Goal: Task Accomplishment & Management: Manage account settings

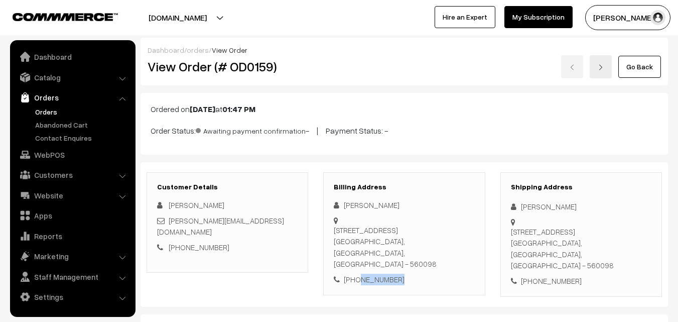
click at [58, 127] on link "Abandoned Cart" at bounding box center [82, 124] width 99 height 11
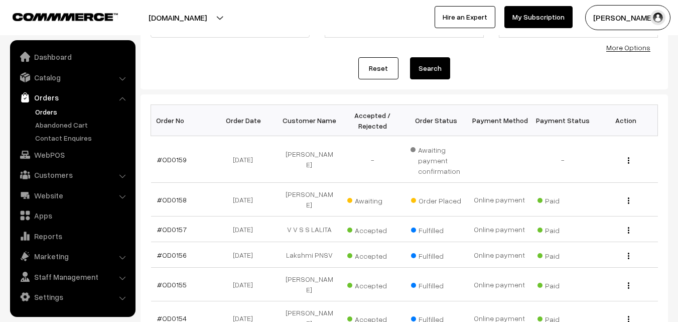
scroll to position [100, 0]
click at [173, 159] on link "#OD0159" at bounding box center [172, 159] width 30 height 9
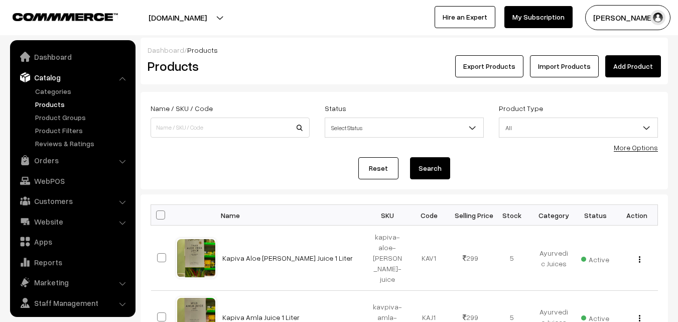
scroll to position [25, 0]
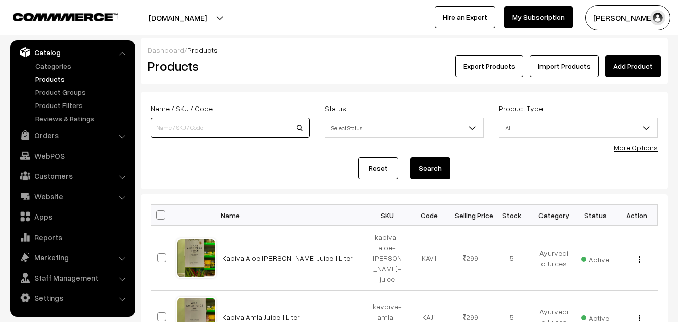
paste input "va12271-sep-uppada-sp"
type input "va12271-sep-uppada-sp"
click at [429, 171] on button "Search" at bounding box center [430, 168] width 40 height 22
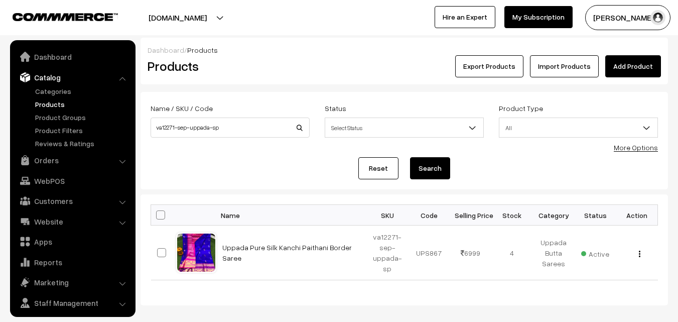
scroll to position [25, 0]
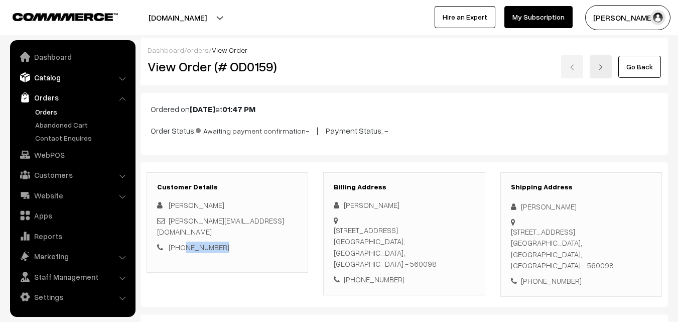
click at [52, 76] on link "Catalog" at bounding box center [72, 77] width 119 height 18
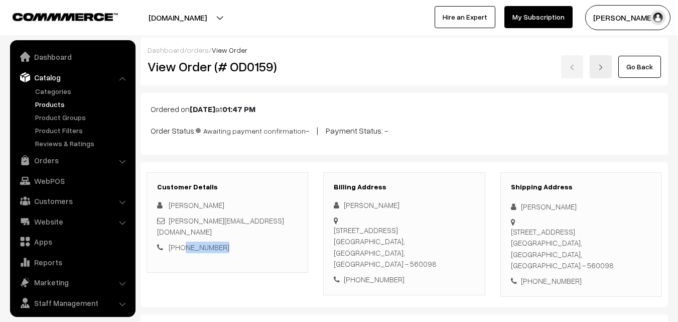
click at [51, 103] on link "Products" at bounding box center [82, 104] width 99 height 11
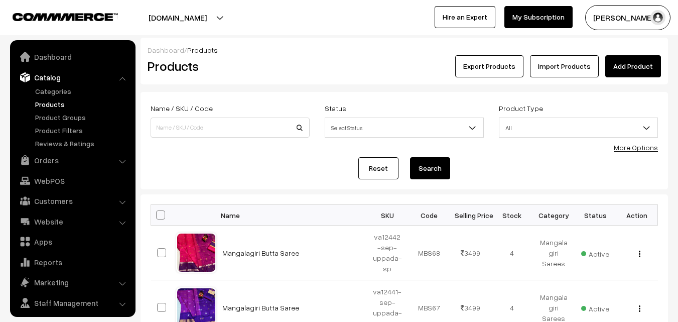
scroll to position [25, 0]
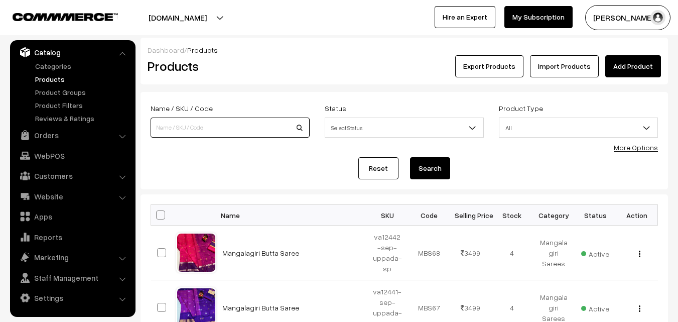
paste input "va12348-sep-Uppada-sp"
type input "va12348-sep-Uppada-sp"
click at [440, 169] on button "Search" at bounding box center [430, 168] width 40 height 22
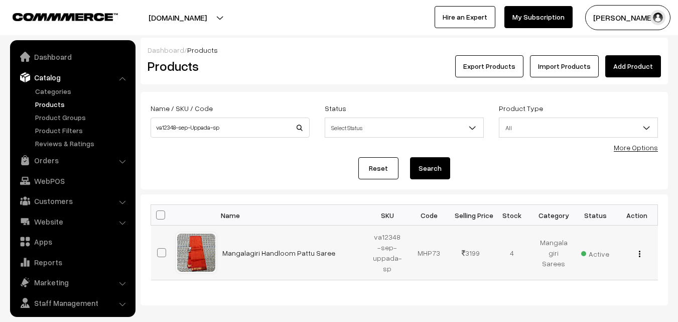
scroll to position [25, 0]
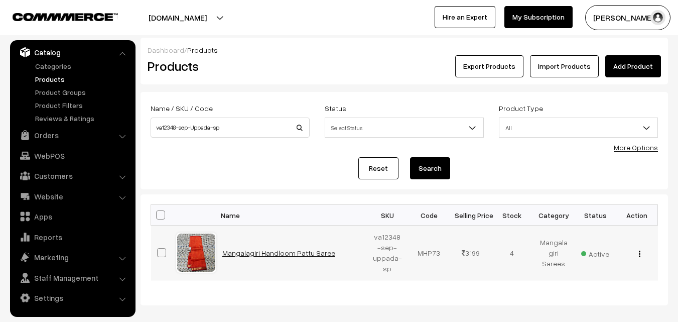
click at [277, 252] on link "Mangalagiri Handloom Pattu Saree" at bounding box center [278, 252] width 113 height 9
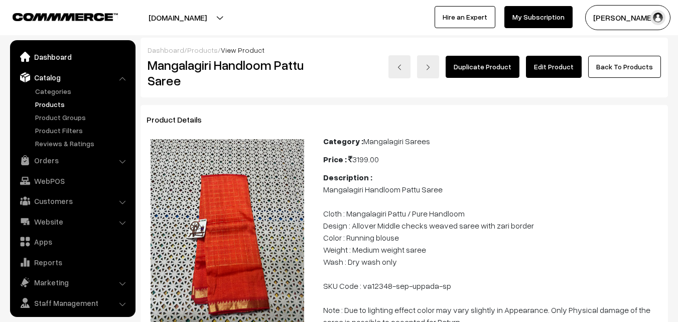
click at [53, 53] on link "Dashboard" at bounding box center [72, 57] width 119 height 18
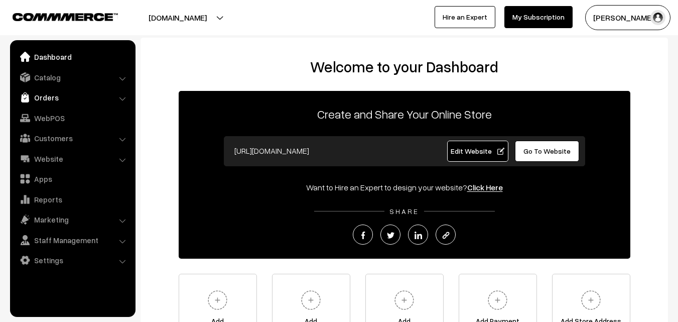
click at [52, 102] on link "Orders" at bounding box center [72, 97] width 119 height 18
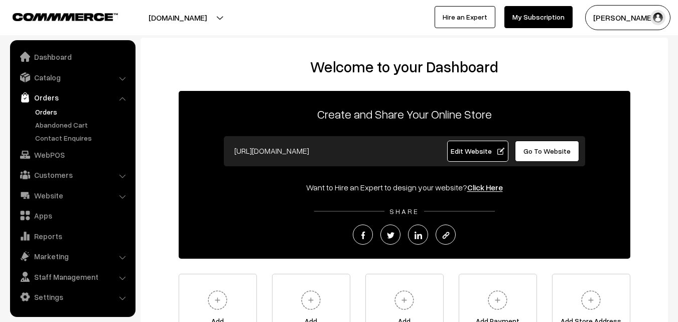
click at [53, 112] on link "Orders" at bounding box center [82, 111] width 99 height 11
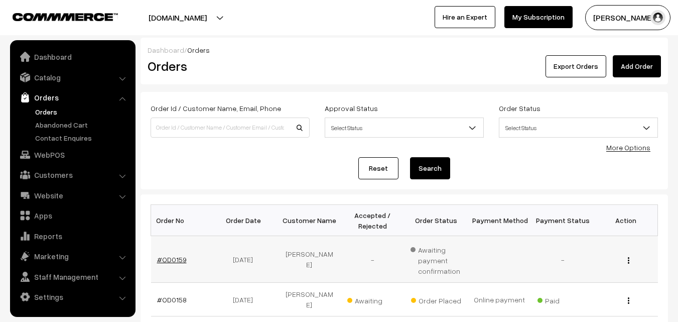
click at [175, 261] on link "#OD0159" at bounding box center [172, 259] width 30 height 9
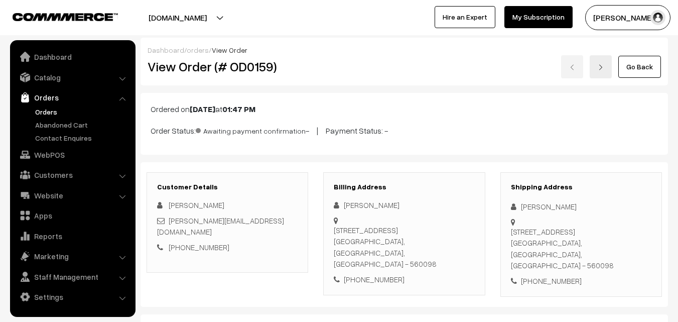
scroll to position [50, 0]
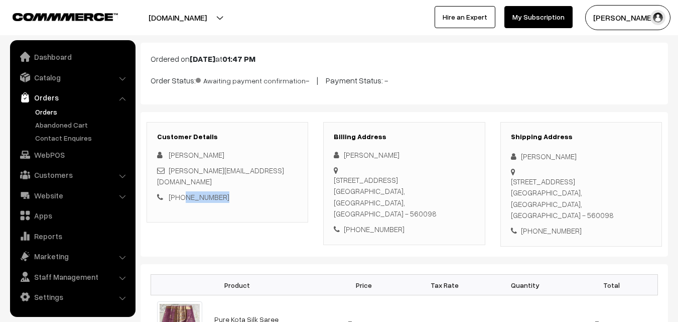
click at [182, 191] on div "[PHONE_NUMBER]" at bounding box center [227, 197] width 141 height 12
click at [42, 127] on link "Abandoned Cart" at bounding box center [82, 124] width 99 height 11
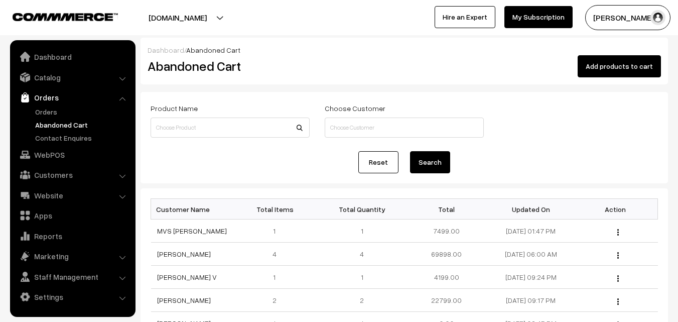
click at [50, 121] on link "Abandoned Cart" at bounding box center [82, 124] width 99 height 11
click at [164, 251] on link "[PERSON_NAME]" at bounding box center [184, 253] width 54 height 9
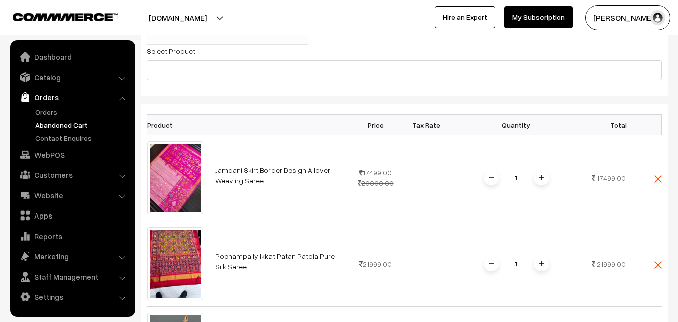
scroll to position [201, 0]
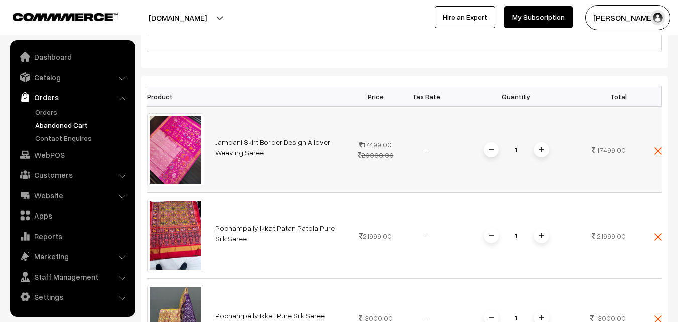
click at [250, 137] on span "Jamdani Skirt Border Design Allover Weaving Saree" at bounding box center [280, 147] width 130 height 21
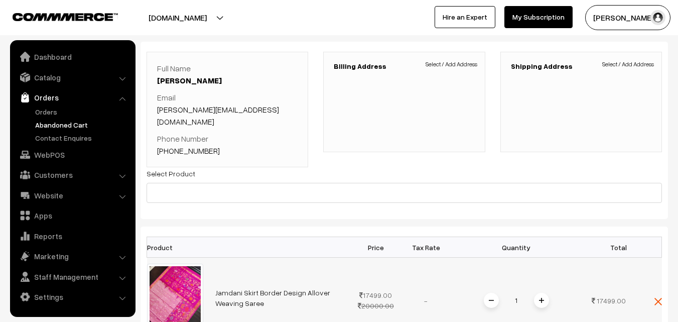
scroll to position [100, 0]
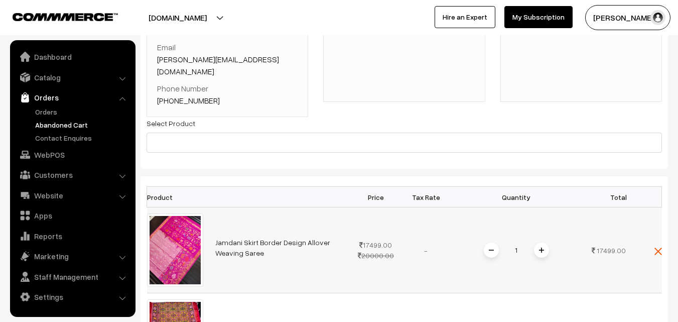
click at [258, 238] on link "Jamdani Skirt Border Design Allover Weaving Saree" at bounding box center [272, 247] width 115 height 19
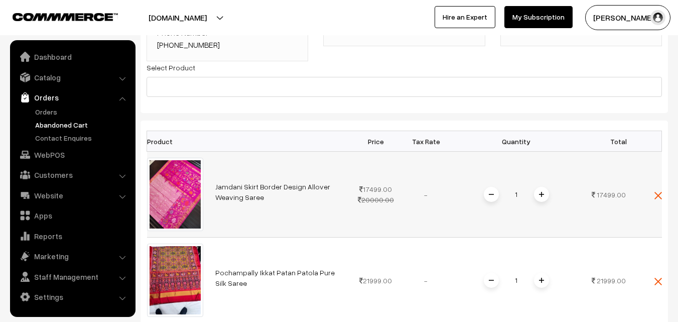
scroll to position [201, 0]
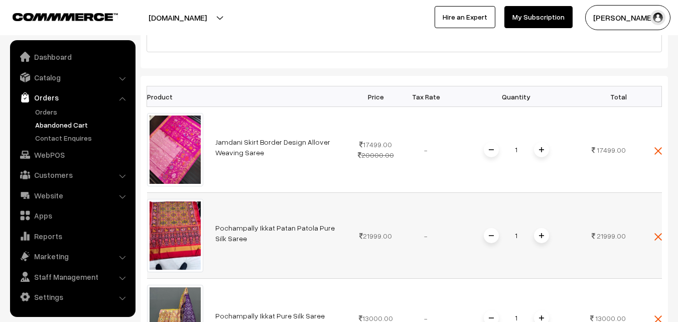
click at [259, 223] on link "Pochampally Ikkat Patan Patola Pure Silk Saree" at bounding box center [274, 232] width 119 height 19
click at [280, 223] on link "Pochampally Ikkat Patan Patola Pure Silk Saree" at bounding box center [274, 232] width 119 height 19
click at [45, 75] on link "Catalog" at bounding box center [72, 77] width 119 height 18
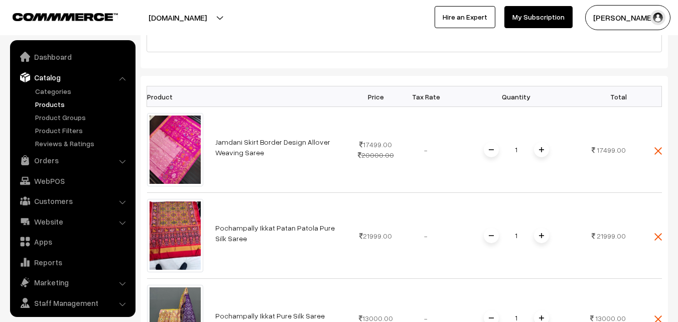
click at [49, 105] on link "Products" at bounding box center [82, 104] width 99 height 11
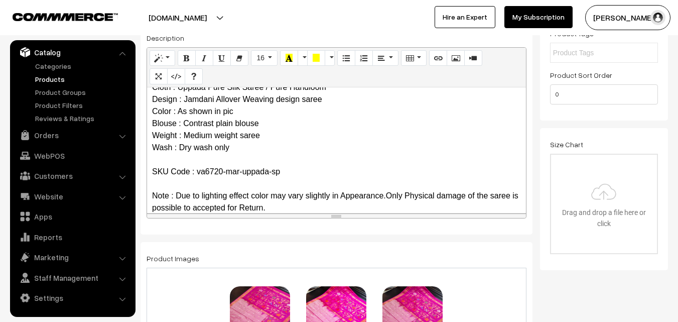
scroll to position [49, 0]
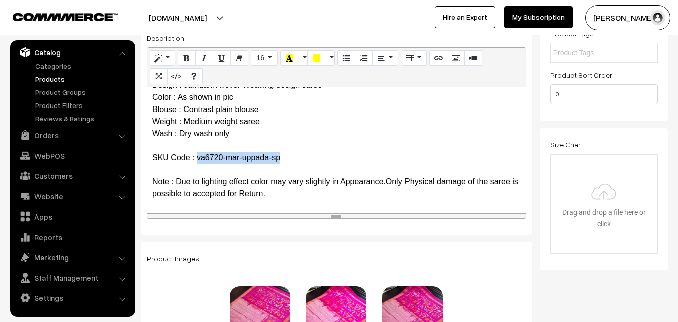
drag, startPoint x: 197, startPoint y: 156, endPoint x: 300, endPoint y: 158, distance: 102.4
click at [300, 158] on p "Jamdani Skirt Border Design Allover Weaving Saree Cloth : Uppada Pure Silk Sare…" at bounding box center [336, 121] width 369 height 157
copy p "va6720-mar-uppada-sp"
click at [58, 77] on link "Products" at bounding box center [82, 79] width 99 height 11
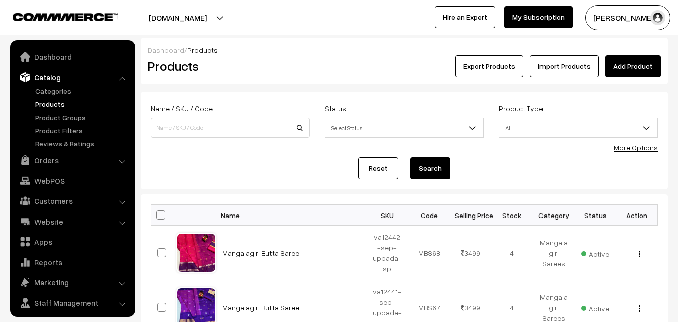
scroll to position [25, 0]
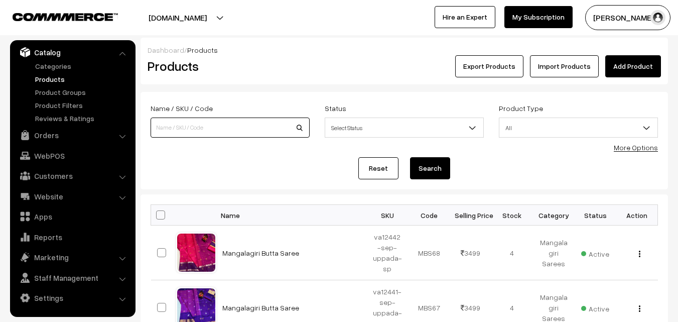
paste input "va6720-mar-uppada-sp"
type input "va6720-mar-uppada-sp"
click at [424, 165] on button "Search" at bounding box center [430, 168] width 40 height 22
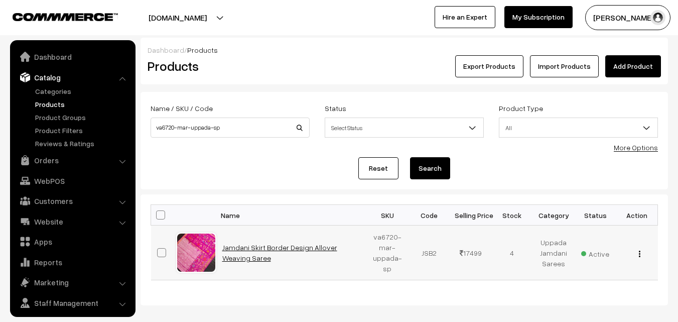
scroll to position [25, 0]
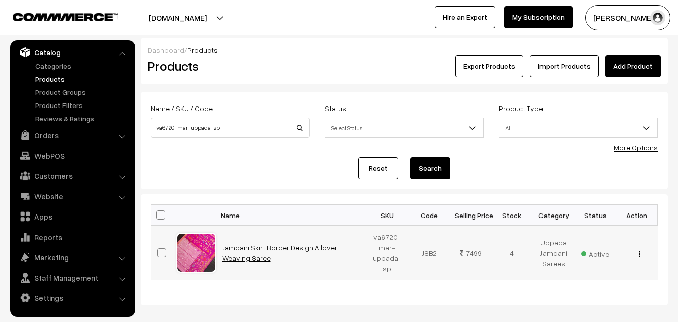
click at [233, 249] on link "Jamdani Skirt Border Design Allover Weaving Saree" at bounding box center [279, 252] width 115 height 19
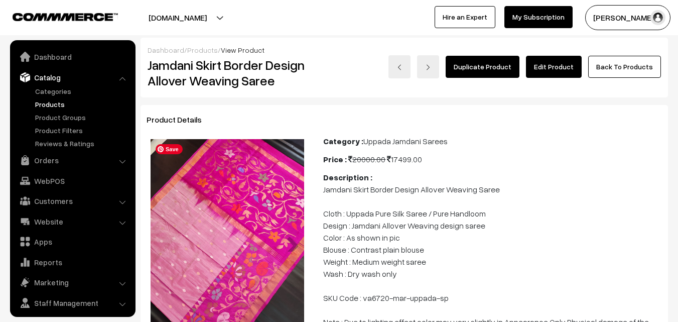
scroll to position [25, 0]
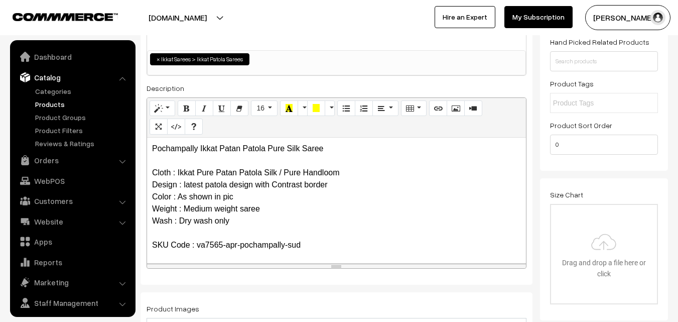
scroll to position [25, 0]
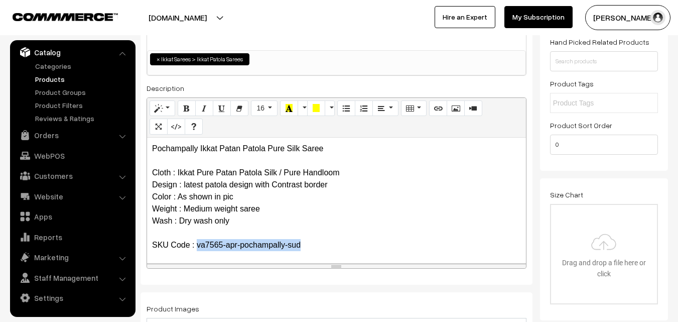
drag, startPoint x: 199, startPoint y: 245, endPoint x: 302, endPoint y: 245, distance: 103.4
click at [302, 245] on p "Pochampally Ikkat Patan Patola Pure Silk Saree Cloth : Ikkat Pure Patan Patola …" at bounding box center [336, 215] width 369 height 145
copy p "va7565-apr-pochampally-sud"
click at [43, 78] on link "Products" at bounding box center [82, 79] width 99 height 11
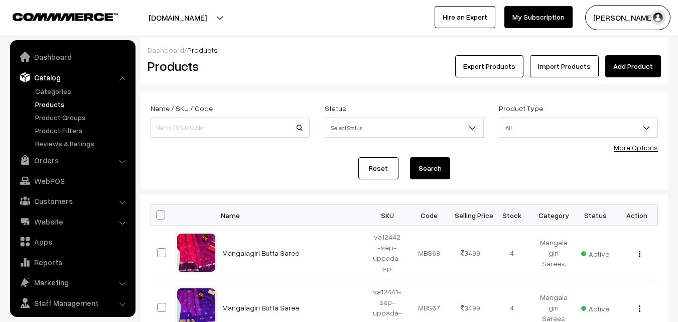
scroll to position [25, 0]
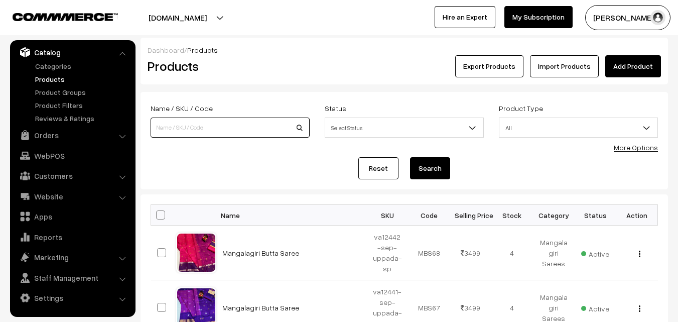
paste input "va7565-apr-pochampally-sud"
type input "va7565-apr-pochampally-sud"
click at [433, 170] on button "Search" at bounding box center [430, 168] width 40 height 22
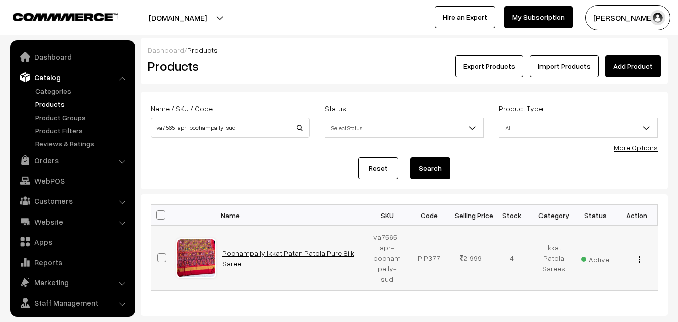
scroll to position [25, 0]
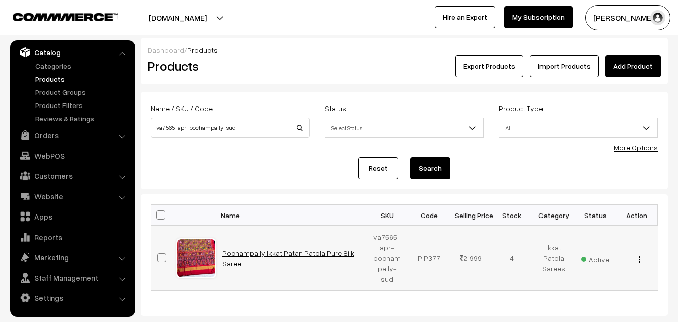
click at [288, 252] on link "Pochampally Ikkat Patan Patola Pure Silk Saree" at bounding box center [288, 257] width 132 height 19
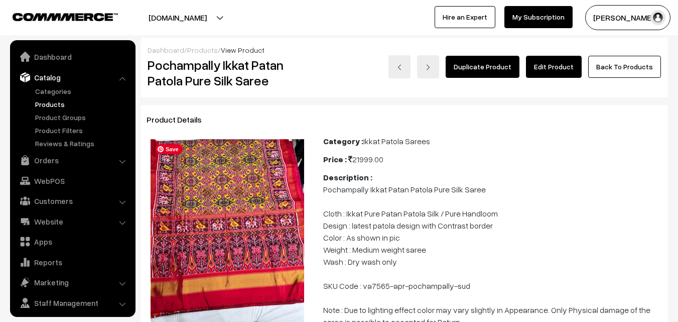
scroll to position [25, 0]
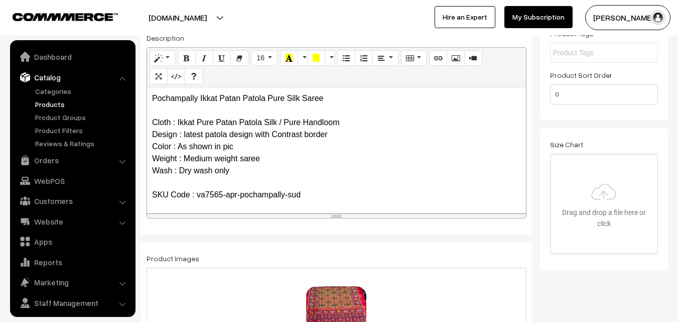
scroll to position [25, 0]
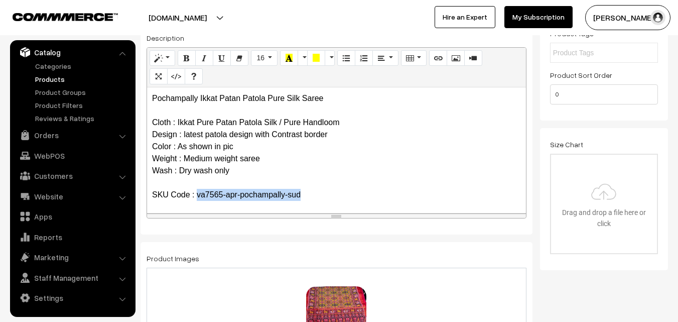
drag, startPoint x: 197, startPoint y: 193, endPoint x: 335, endPoint y: 200, distance: 138.2
click at [335, 200] on p "Pochampally Ikkat Patan Patola Pure Silk Saree Cloth : Ikkat Pure Patan Patola …" at bounding box center [336, 164] width 369 height 145
copy p "va7565-apr-pochampally-sud"
click at [50, 76] on link "Products" at bounding box center [82, 79] width 99 height 11
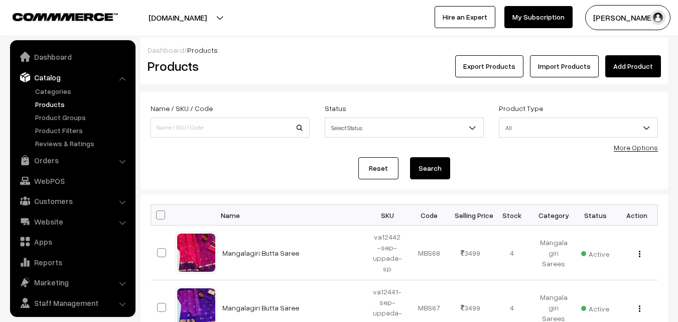
scroll to position [25, 0]
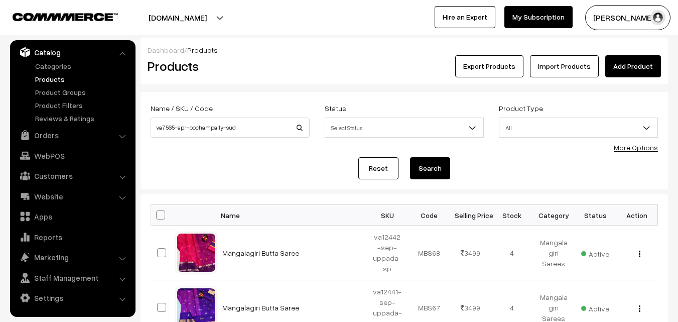
type input "va7565-apr-pochampally-sud"
click at [439, 167] on button "Search" at bounding box center [430, 168] width 40 height 22
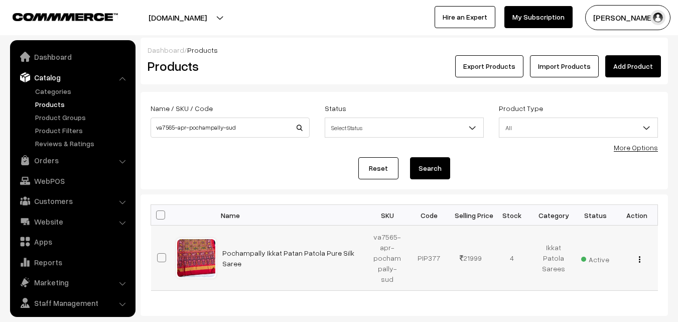
scroll to position [25, 0]
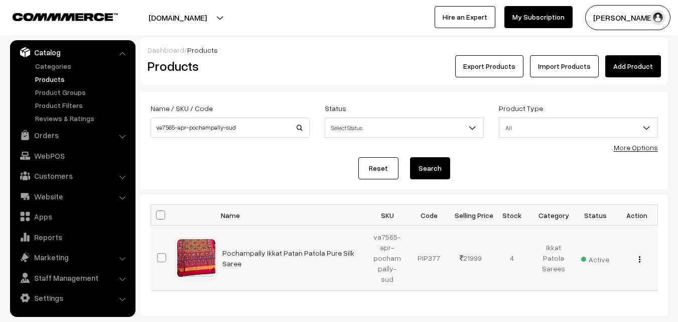
click at [640, 256] on img "button" at bounding box center [640, 259] width 2 height 7
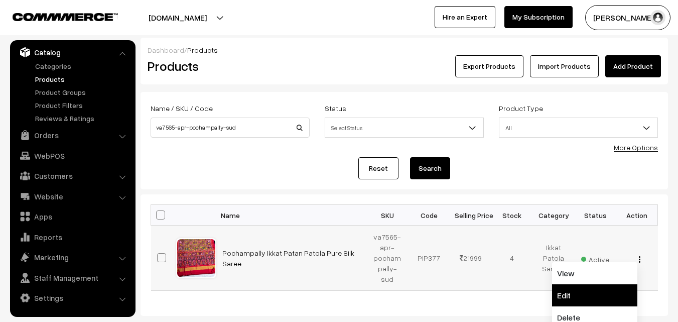
click at [575, 293] on link "Edit" at bounding box center [594, 295] width 85 height 22
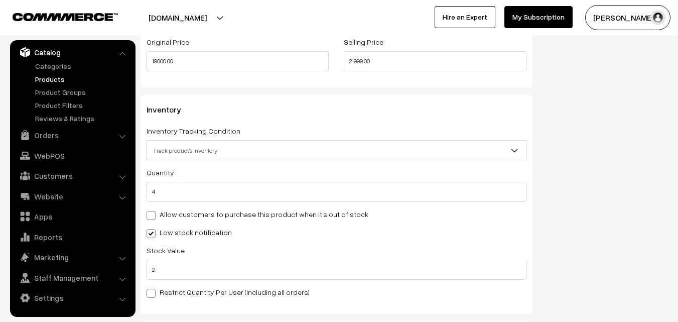
scroll to position [954, 0]
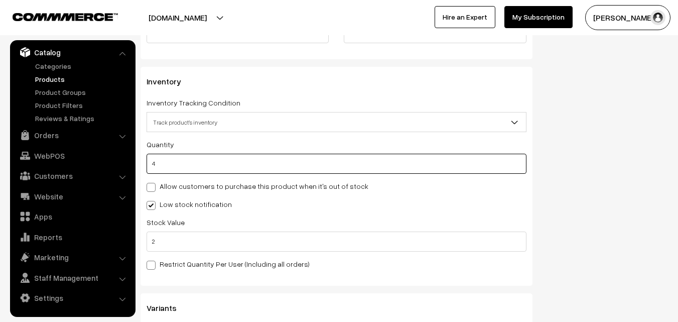
drag, startPoint x: 190, startPoint y: 159, endPoint x: 151, endPoint y: 162, distance: 39.3
click at [151, 162] on input "4" at bounding box center [337, 164] width 380 height 20
type input "0"
type input "4"
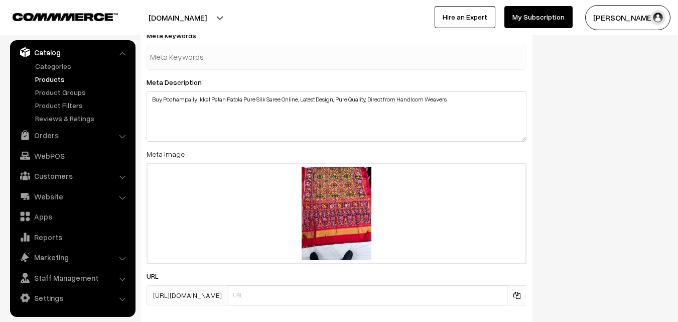
scroll to position [1552, 0]
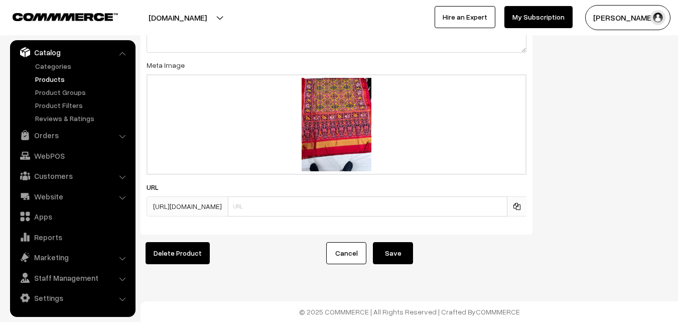
type input "0"
click at [404, 247] on button "Save" at bounding box center [393, 253] width 40 height 22
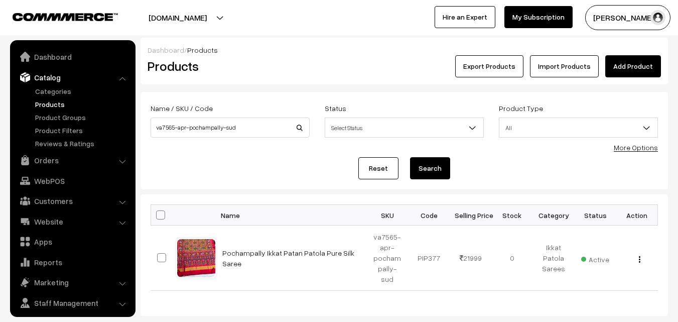
scroll to position [25, 0]
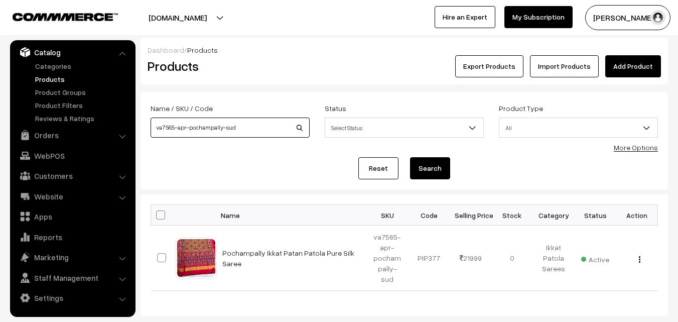
drag, startPoint x: 240, startPoint y: 129, endPoint x: 147, endPoint y: 130, distance: 93.9
click at [147, 130] on div "Name / SKU / Code va7565-apr-pochampally-sud" at bounding box center [230, 123] width 174 height 42
paste input "11393-jul"
type input "va11393-jul-pochampally-sud"
click at [439, 168] on button "Search" at bounding box center [430, 168] width 40 height 22
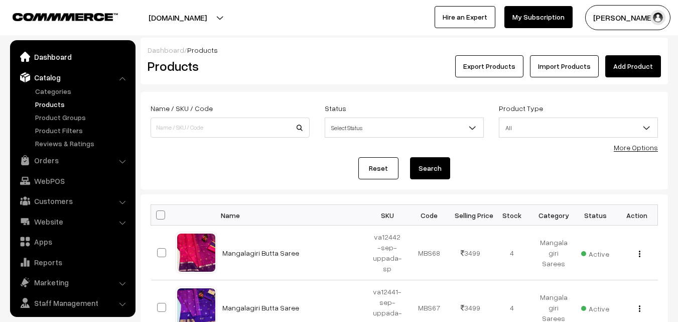
click at [55, 60] on link "Dashboard" at bounding box center [72, 57] width 119 height 18
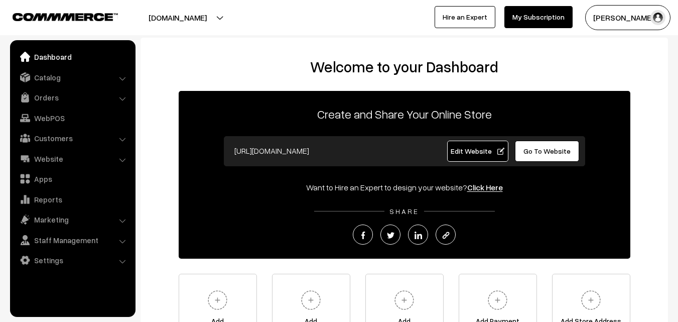
click at [47, 95] on link "Orders" at bounding box center [72, 97] width 119 height 18
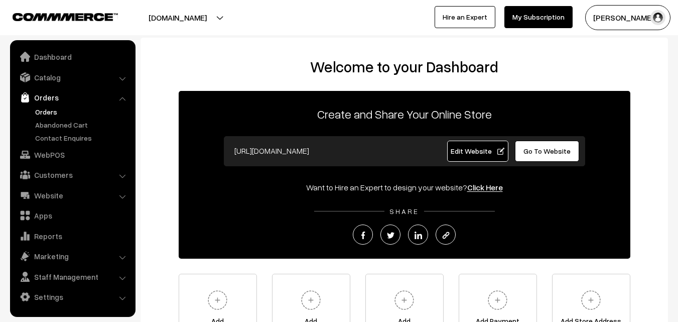
click at [47, 111] on link "Orders" at bounding box center [82, 111] width 99 height 11
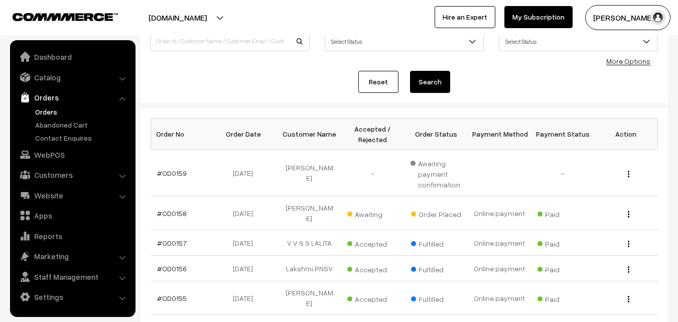
scroll to position [100, 0]
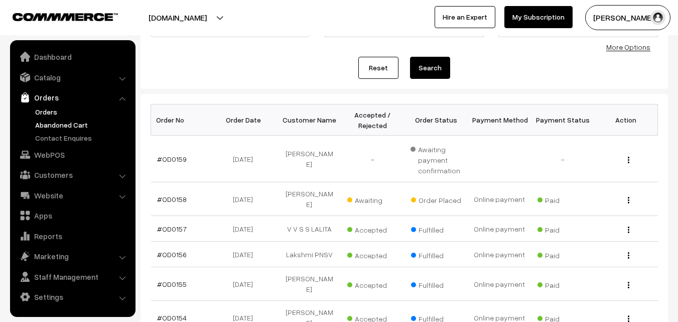
click at [49, 123] on link "Abandoned Cart" at bounding box center [82, 124] width 99 height 11
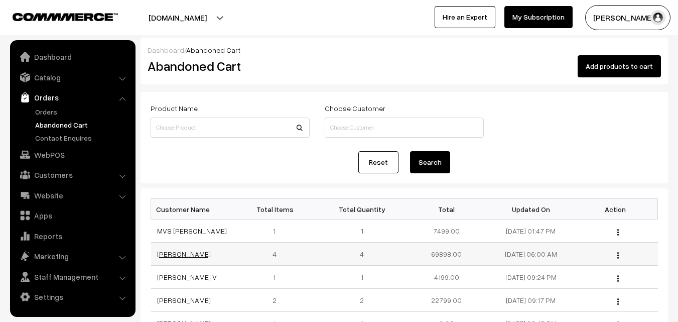
click at [175, 256] on link "[PERSON_NAME]" at bounding box center [184, 253] width 54 height 9
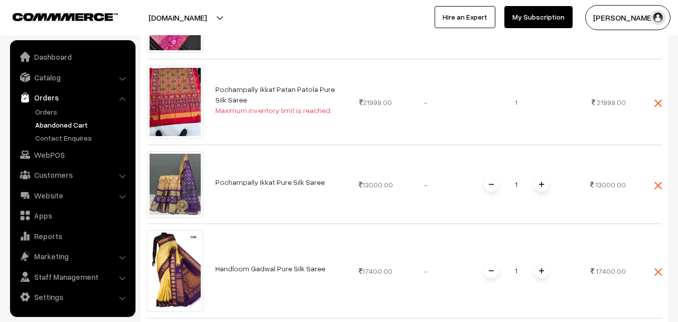
scroll to position [351, 0]
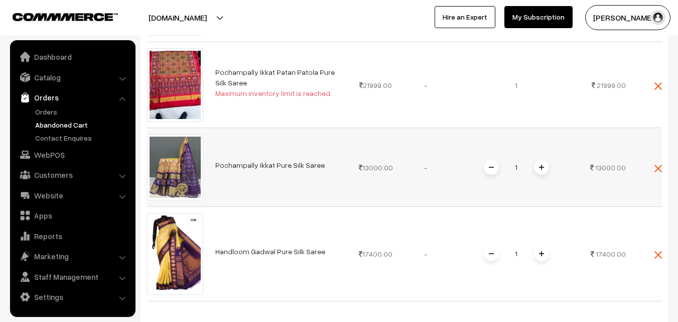
click at [281, 161] on link "Pochampally Ikkat Pure Silk Saree" at bounding box center [269, 165] width 109 height 9
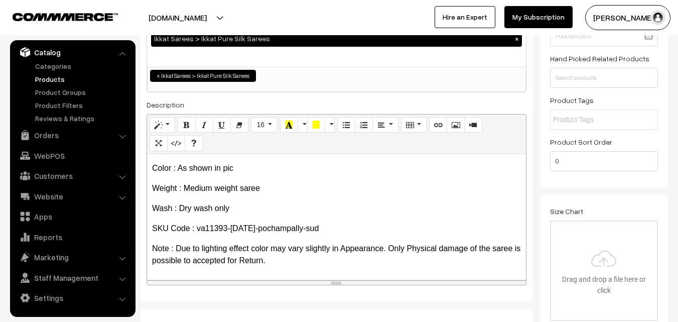
scroll to position [151, 0]
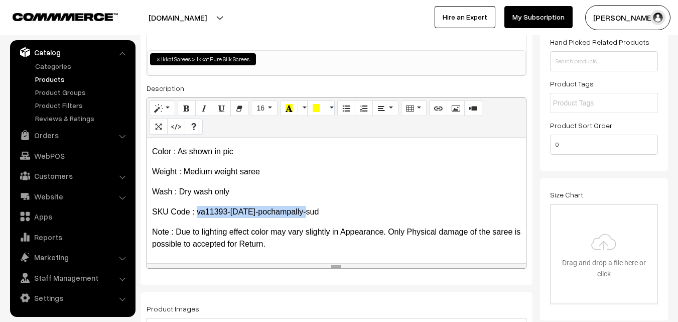
drag, startPoint x: 197, startPoint y: 209, endPoint x: 303, endPoint y: 209, distance: 105.9
click at [303, 209] on p "SKU Code : va11393-jul-pochampally-sud" at bounding box center [336, 212] width 369 height 12
copy p "va11393-jul-pochampally-sud"
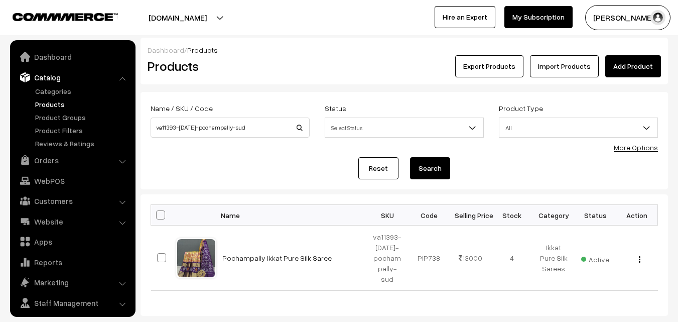
scroll to position [25, 0]
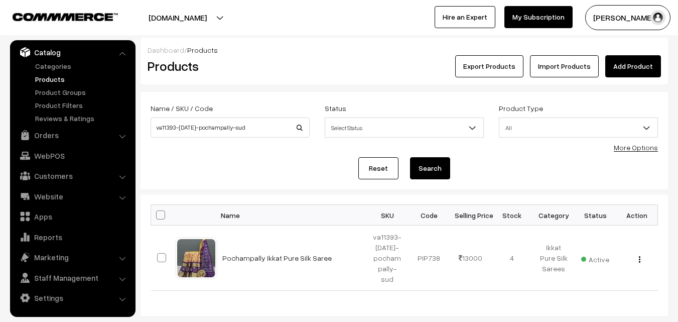
click at [269, 254] on link "Pochampally Ikkat Pure Silk Saree" at bounding box center [276, 258] width 109 height 9
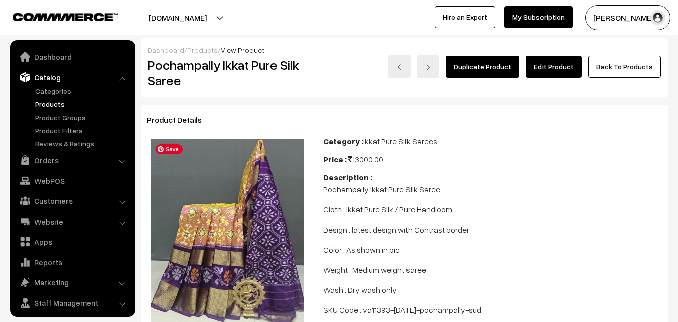
scroll to position [25, 0]
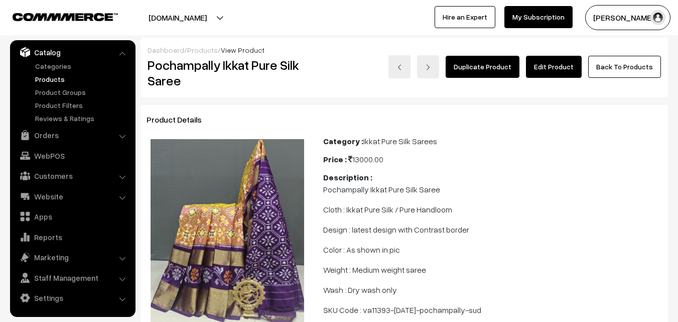
click at [48, 79] on link "Products" at bounding box center [82, 79] width 99 height 11
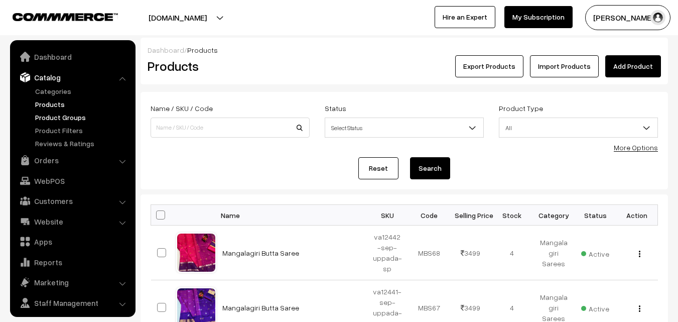
scroll to position [25, 0]
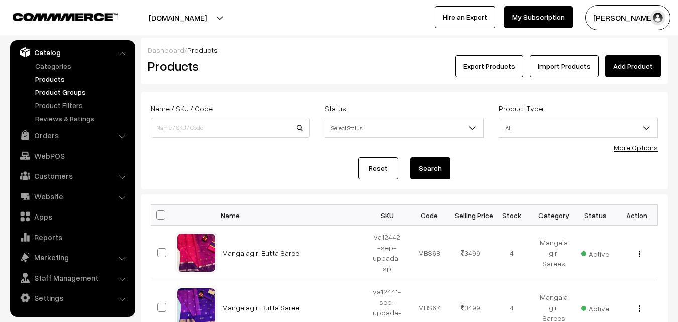
click at [60, 89] on link "Product Groups" at bounding box center [82, 92] width 99 height 11
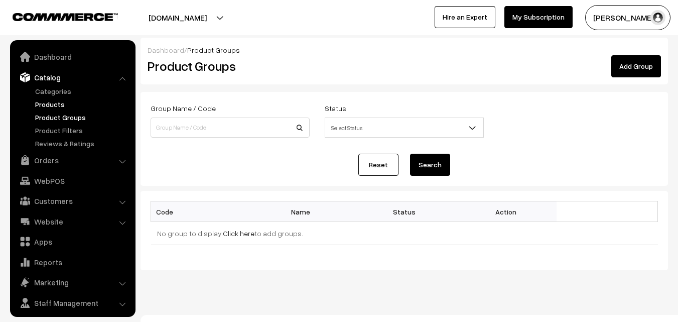
scroll to position [25, 0]
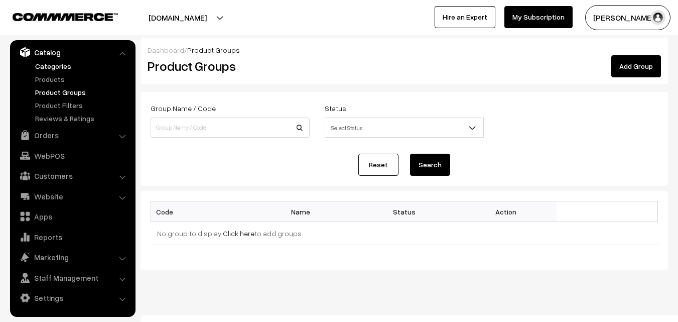
click at [55, 66] on link "Categories" at bounding box center [82, 66] width 99 height 11
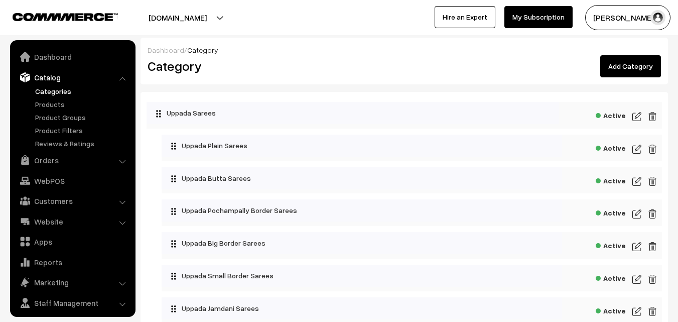
scroll to position [25, 0]
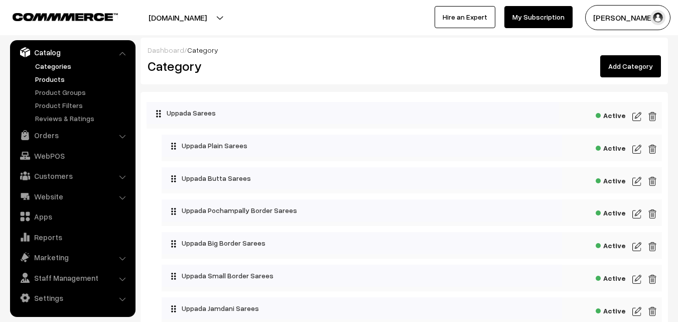
click at [56, 81] on link "Products" at bounding box center [82, 79] width 99 height 11
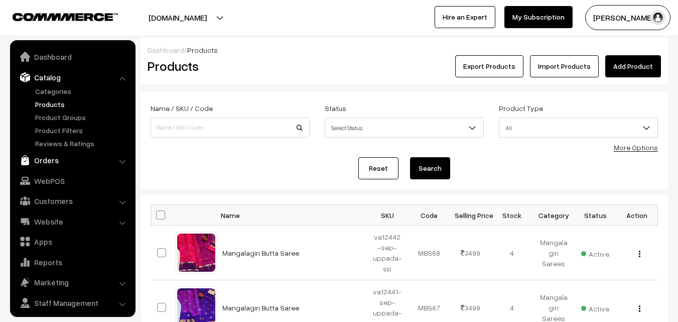
scroll to position [25, 0]
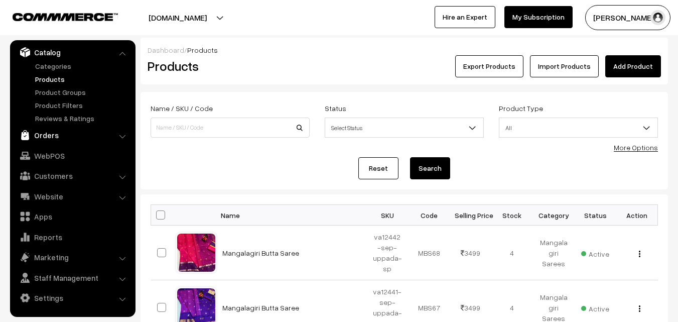
click at [56, 132] on link "Orders" at bounding box center [72, 135] width 119 height 18
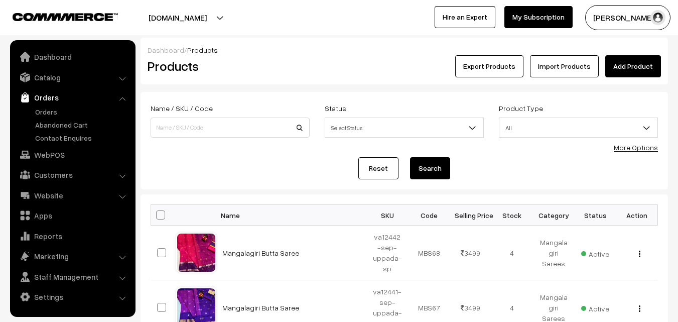
scroll to position [0, 0]
click at [46, 124] on link "Abandoned Cart" at bounding box center [82, 124] width 99 height 11
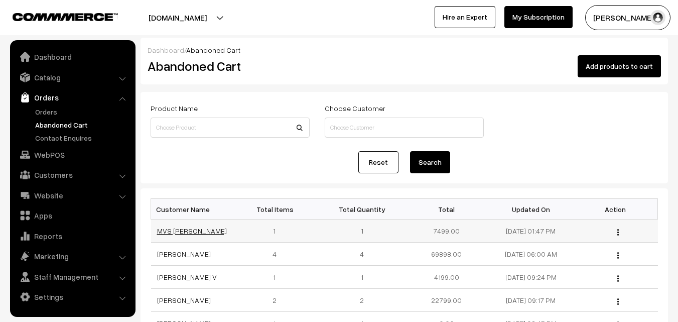
click at [179, 230] on link "MVS Phanikumar" at bounding box center [192, 230] width 70 height 9
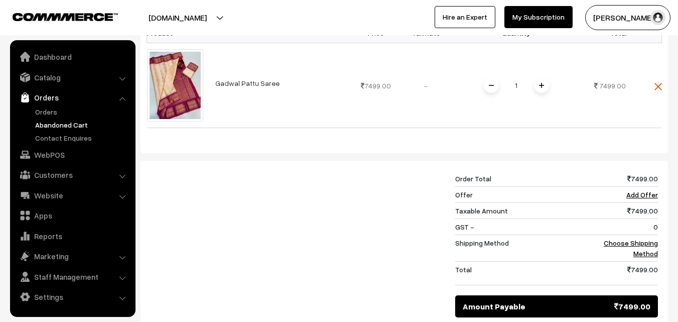
scroll to position [201, 0]
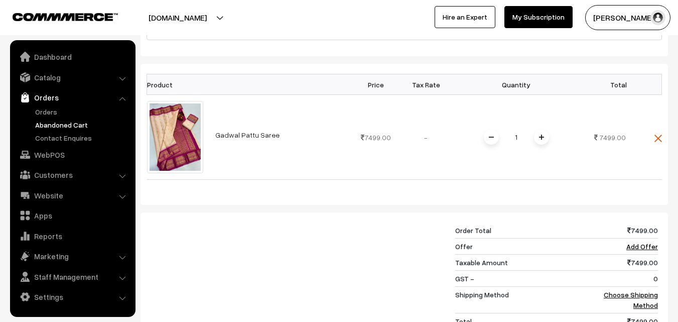
click at [71, 125] on link "Abandoned Cart" at bounding box center [82, 124] width 99 height 11
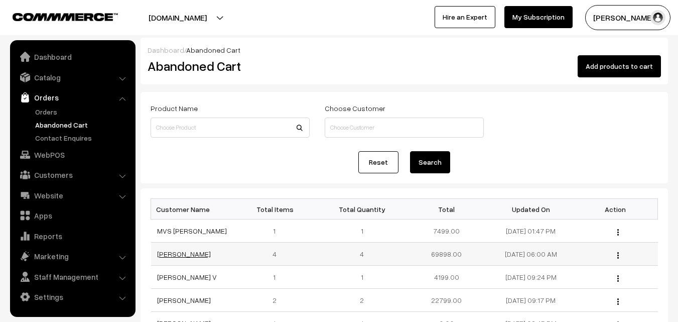
click at [183, 257] on link "Jaysheela Mudera" at bounding box center [184, 253] width 54 height 9
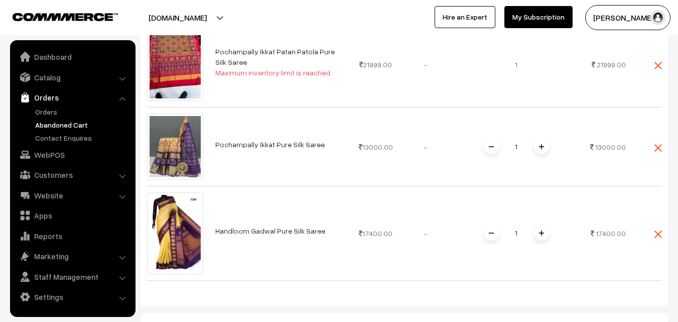
scroll to position [351, 0]
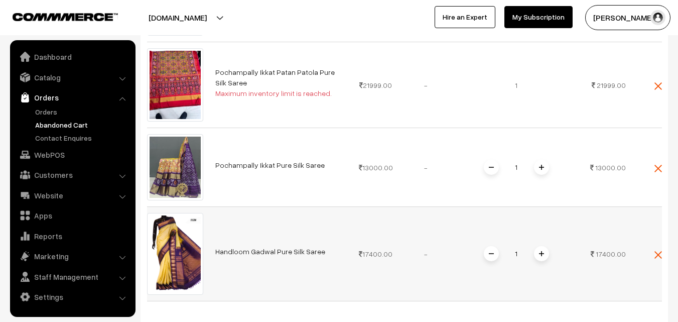
click at [257, 247] on link "Handloom Gadwal Pure Silk Saree" at bounding box center [270, 251] width 110 height 9
click at [249, 247] on link "Handloom Gadwal Pure Silk Saree" at bounding box center [270, 251] width 110 height 9
click at [53, 113] on link "Orders" at bounding box center [82, 111] width 99 height 11
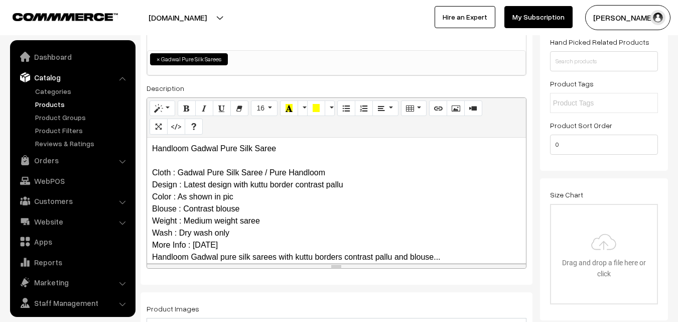
scroll to position [25, 0]
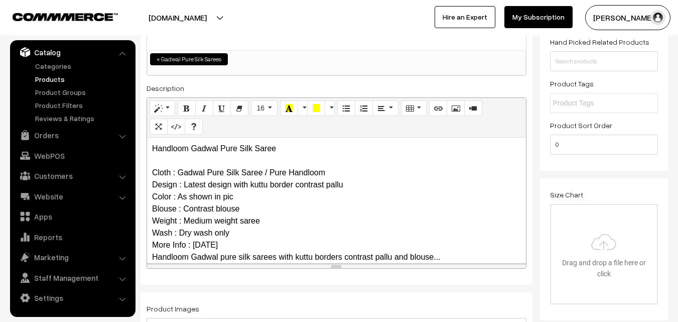
drag, startPoint x: 193, startPoint y: 243, endPoint x: 225, endPoint y: 243, distance: 32.1
click at [225, 243] on p "Handloom Gadwal Pure Silk Saree Cloth : Gadwal Pure Silk Saree / Pure Handloom …" at bounding box center [336, 233] width 369 height 181
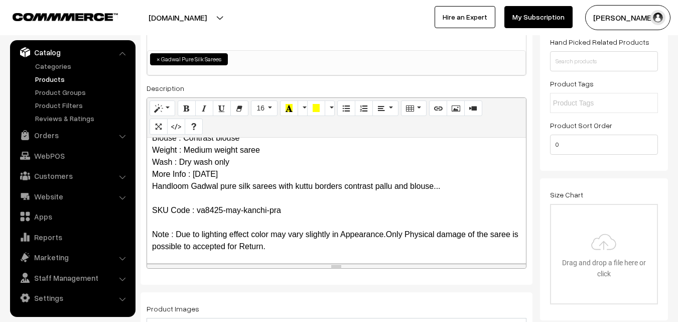
scroll to position [73, 0]
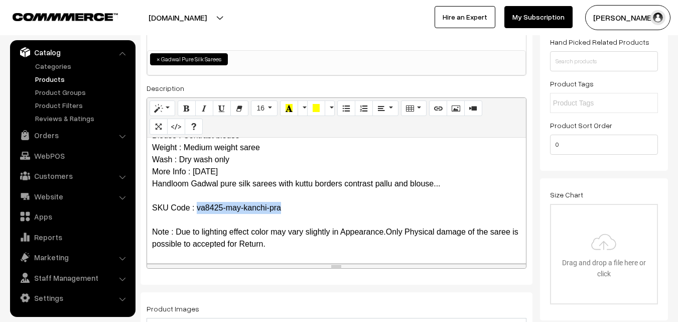
drag, startPoint x: 196, startPoint y: 207, endPoint x: 292, endPoint y: 207, distance: 95.4
click at [292, 207] on p "Handloom Gadwal Pure Silk Saree Cloth : Gadwal Pure Silk Saree / Pure Handloom …" at bounding box center [336, 159] width 369 height 181
copy p "va8425-may-kanchi-pra"
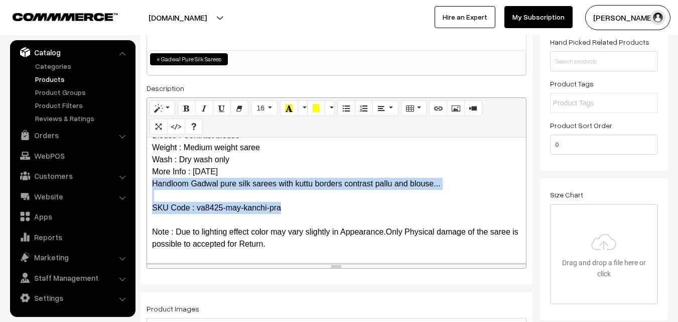
drag, startPoint x: 153, startPoint y: 180, endPoint x: 286, endPoint y: 206, distance: 135.1
click at [286, 206] on p "Handloom Gadwal Pure Silk Saree Cloth : Gadwal Pure Silk Saree / Pure Handloom …" at bounding box center [336, 159] width 369 height 181
copy p "Handloom Gadwal pure silk sarees with kuttu borders contrast pallu and blouse..…"
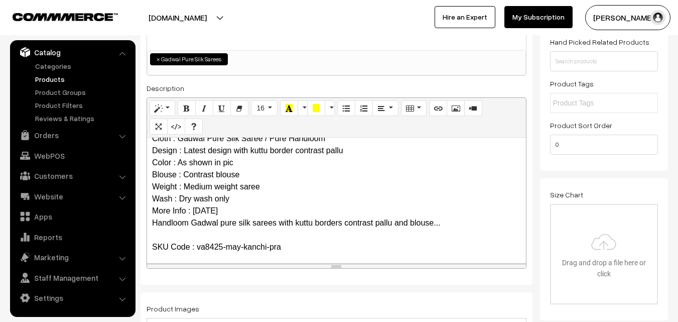
scroll to position [73, 0]
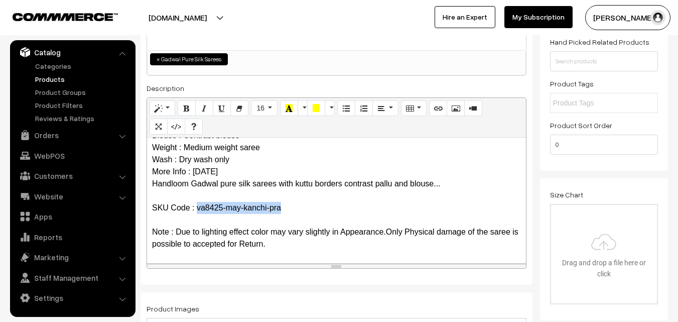
drag, startPoint x: 197, startPoint y: 208, endPoint x: 281, endPoint y: 208, distance: 83.8
click at [281, 208] on p "Handloom Gadwal Pure Silk Saree Cloth : Gadwal Pure Silk Saree / Pure Handloom …" at bounding box center [336, 159] width 369 height 181
copy p "va8425-may-kanchi-pra"
click at [53, 79] on link "Products" at bounding box center [82, 79] width 99 height 11
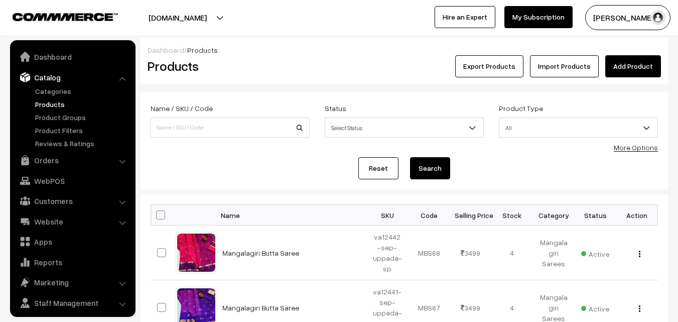
scroll to position [25, 0]
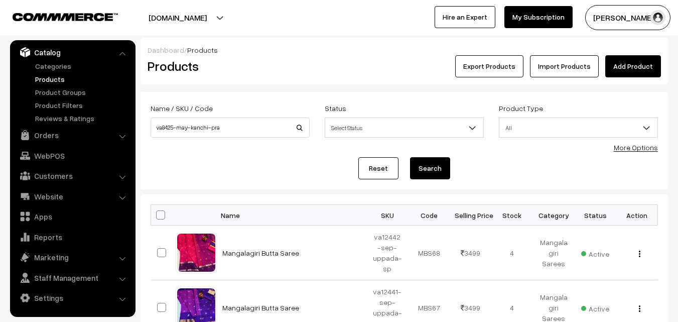
type input "va8425-may-kanchi-pra"
click at [421, 169] on button "Search" at bounding box center [430, 168] width 40 height 22
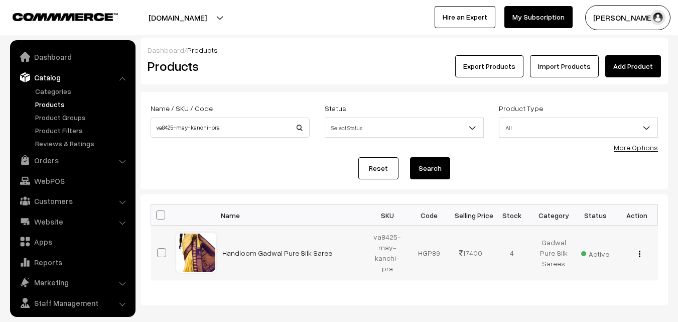
scroll to position [25, 0]
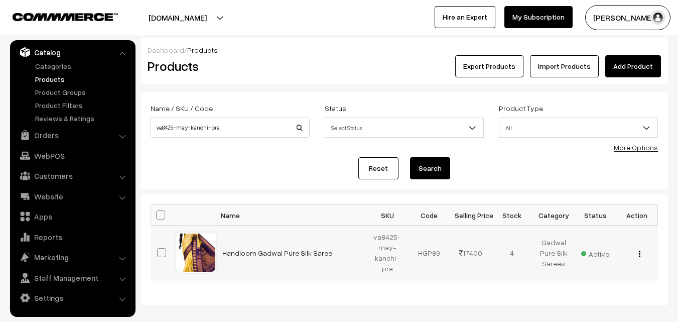
click at [639, 253] on img "button" at bounding box center [640, 253] width 2 height 7
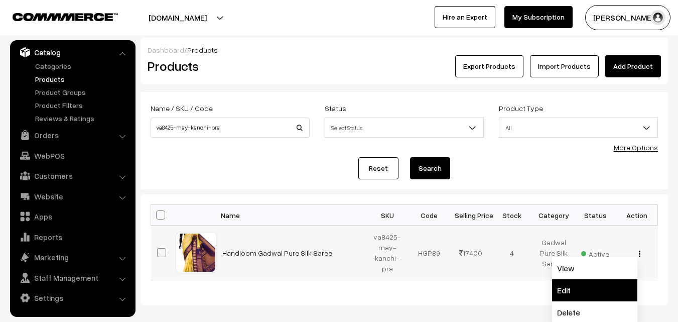
click at [582, 287] on link "Edit" at bounding box center [594, 290] width 85 height 22
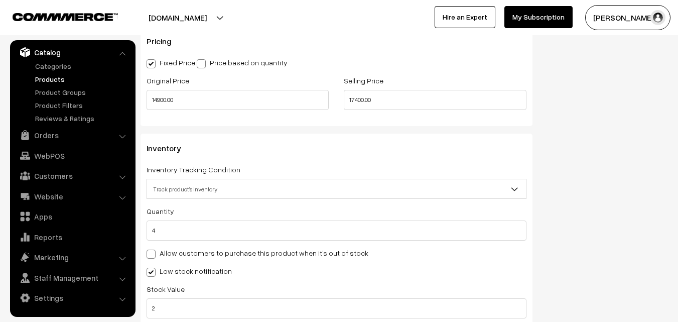
scroll to position [904, 0]
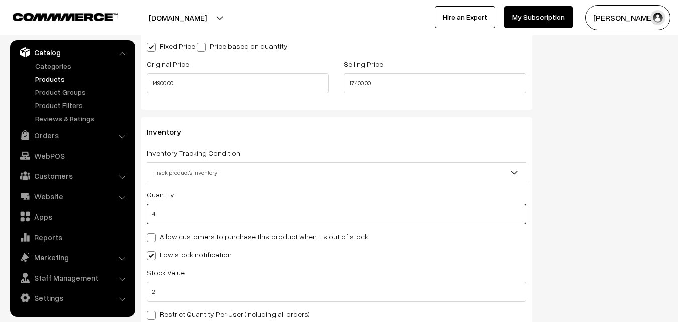
drag, startPoint x: 178, startPoint y: 216, endPoint x: 146, endPoint y: 217, distance: 32.1
click at [146, 217] on div "Inventory Inventory Tracking Condition Don't track inventory Track product's in…" at bounding box center [337, 226] width 392 height 219
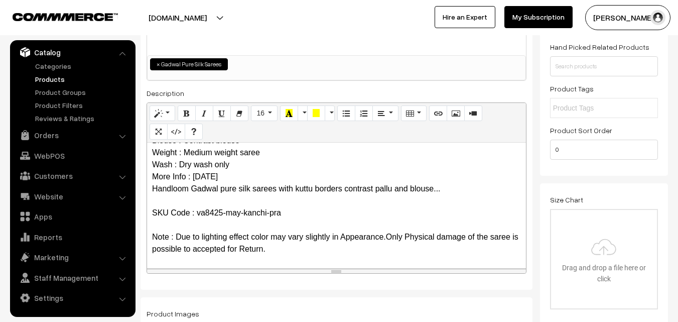
scroll to position [0, 0]
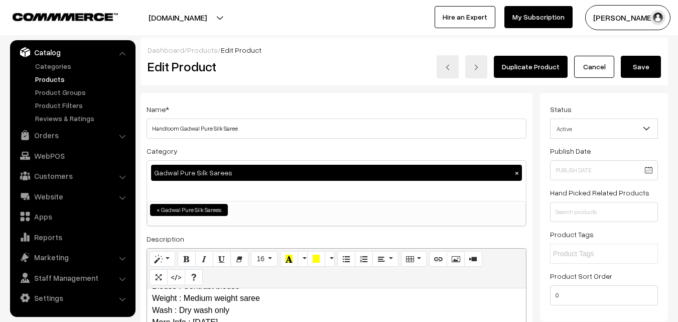
type input "0"
click at [639, 69] on button "Save" at bounding box center [641, 67] width 40 height 22
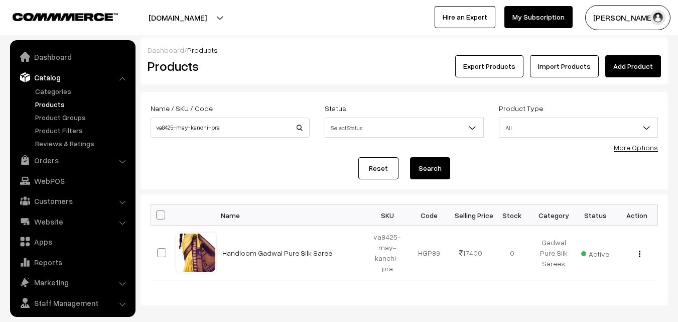
scroll to position [25, 0]
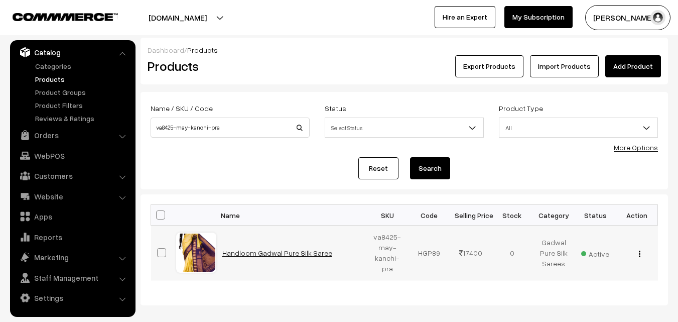
click at [266, 249] on link "Handloom Gadwal Pure Silk Saree" at bounding box center [277, 252] width 110 height 9
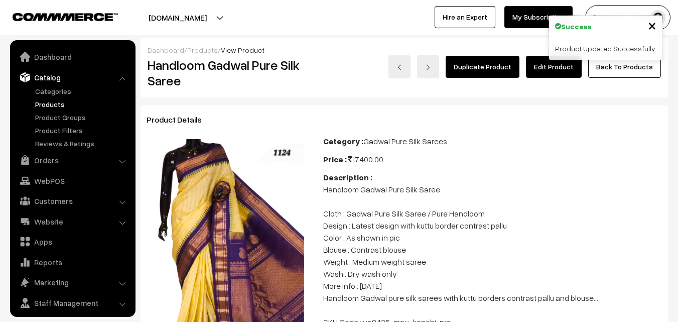
scroll to position [25, 0]
